Goal: Navigation & Orientation: Find specific page/section

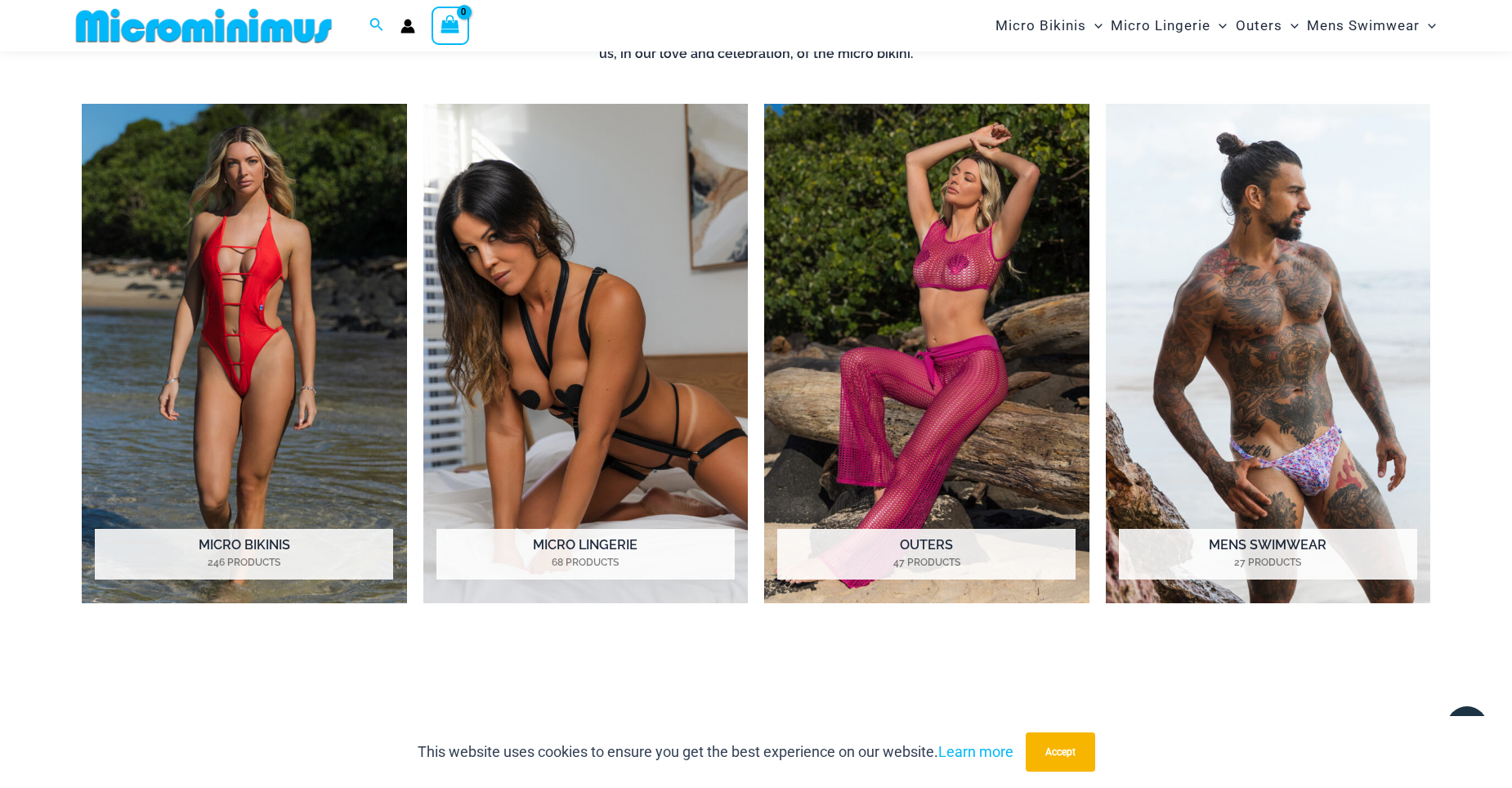
scroll to position [1363, 0]
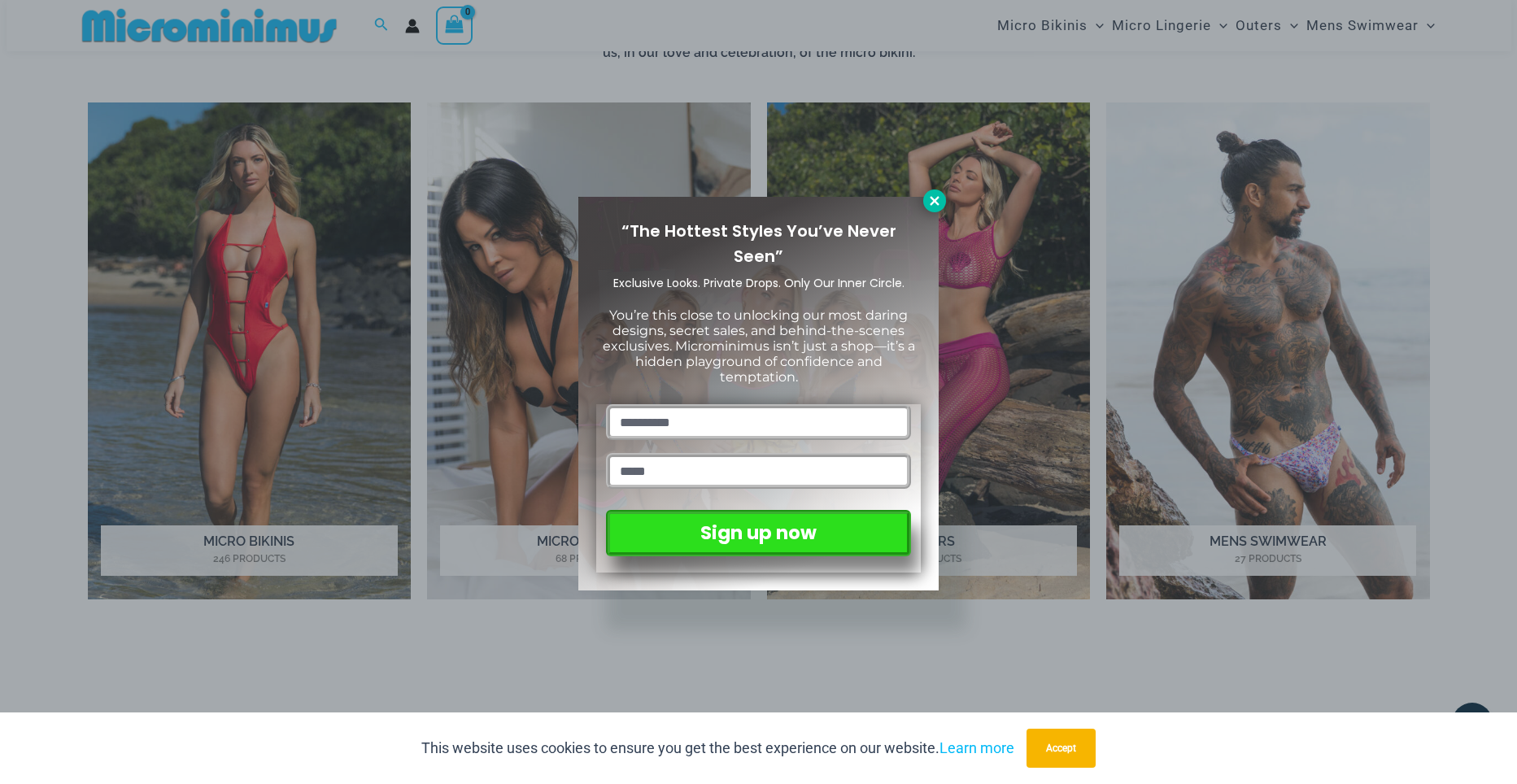
click at [927, 199] on button at bounding box center [934, 200] width 23 height 23
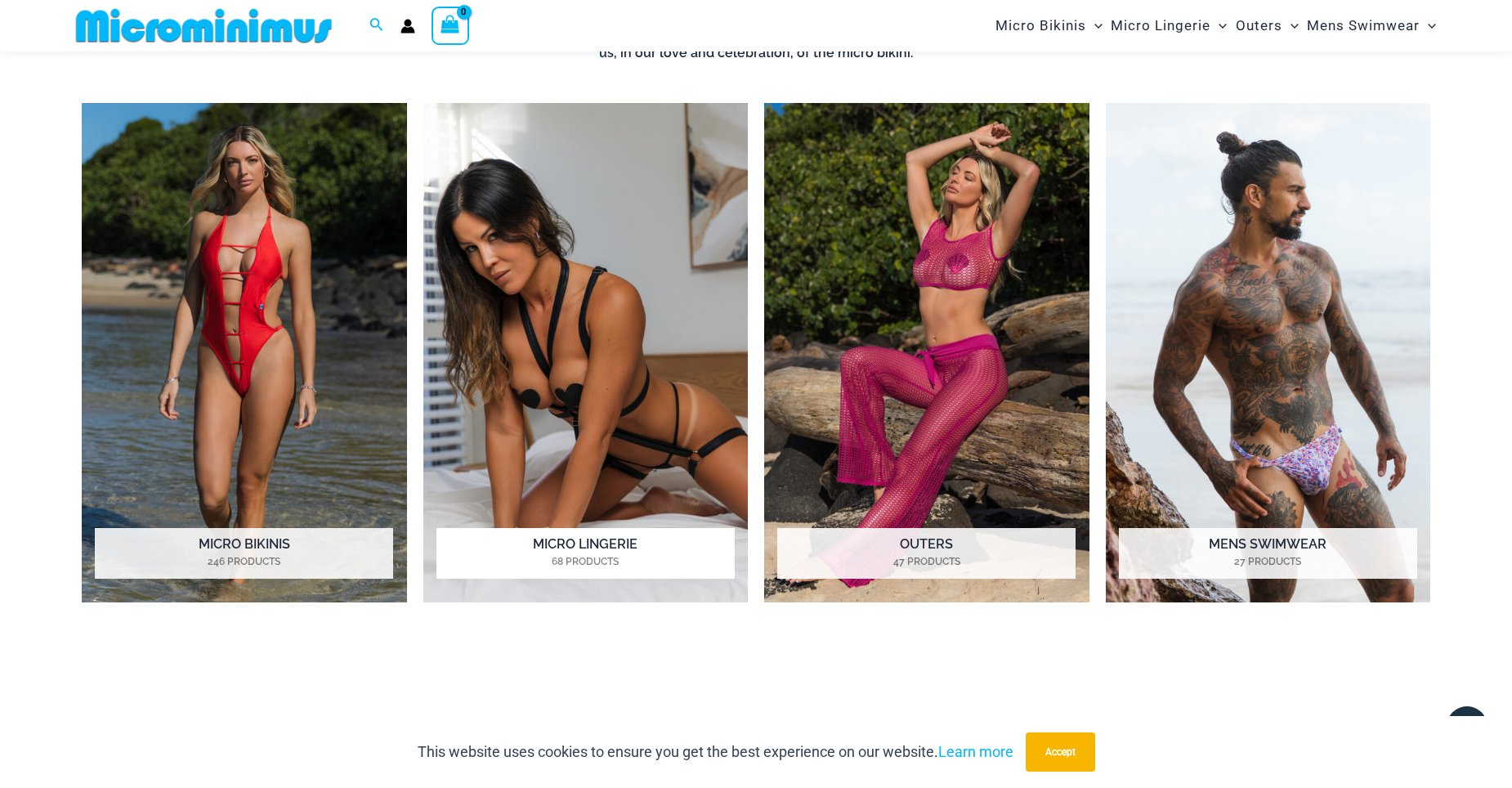
click at [556, 441] on img "Visit product category Micro Lingerie" at bounding box center [586, 352] width 326 height 499
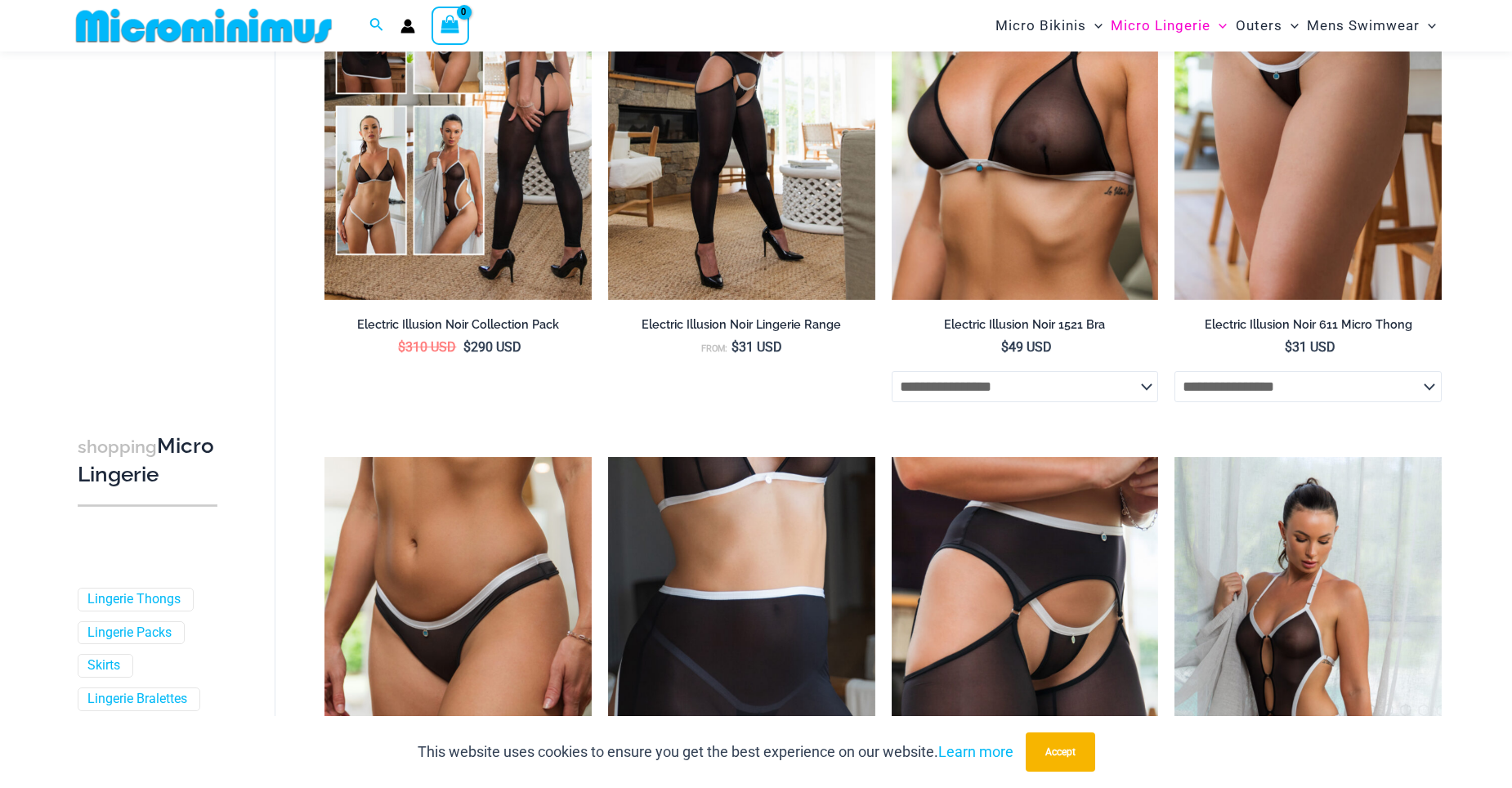
scroll to position [2740, 0]
